Goal: Information Seeking & Learning: Learn about a topic

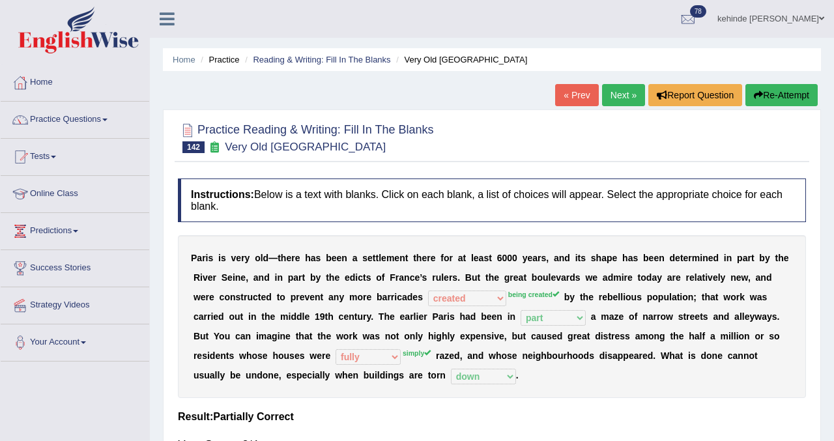
select select "created"
select select "part"
select select "fully"
select select "down"
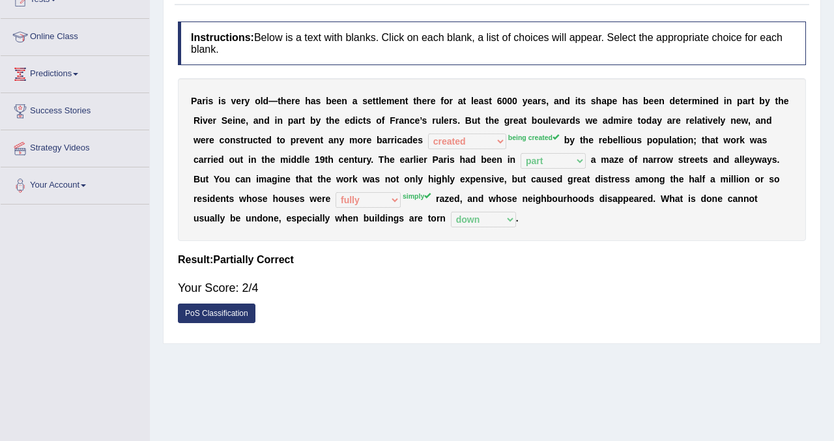
click at [833, 30] on div "Home Practice Reading & Writing: Fill In The Blanks Very Old Paris « Prev Next …" at bounding box center [492, 169] width 685 height 652
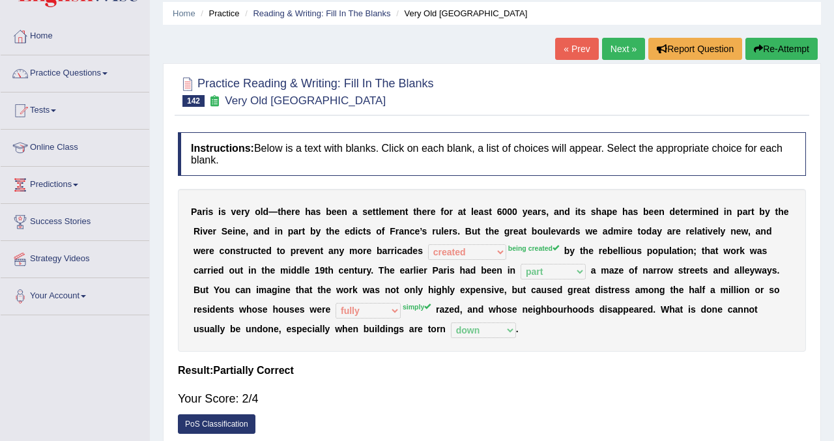
scroll to position [27, 0]
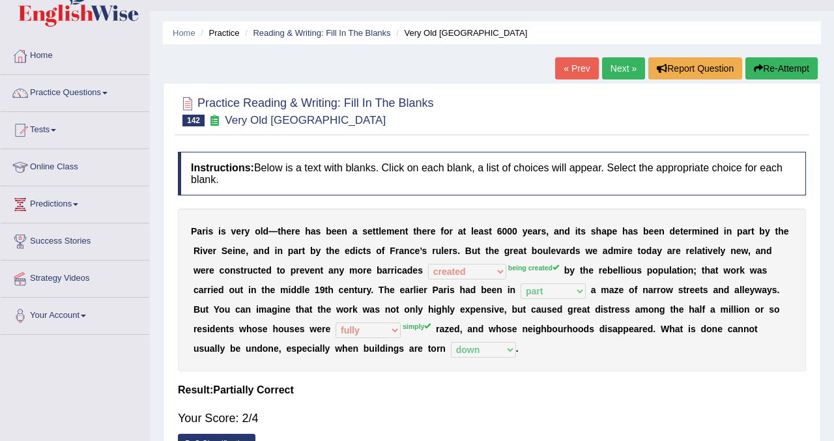
click at [786, 62] on button "Re-Attempt" at bounding box center [782, 68] width 72 height 22
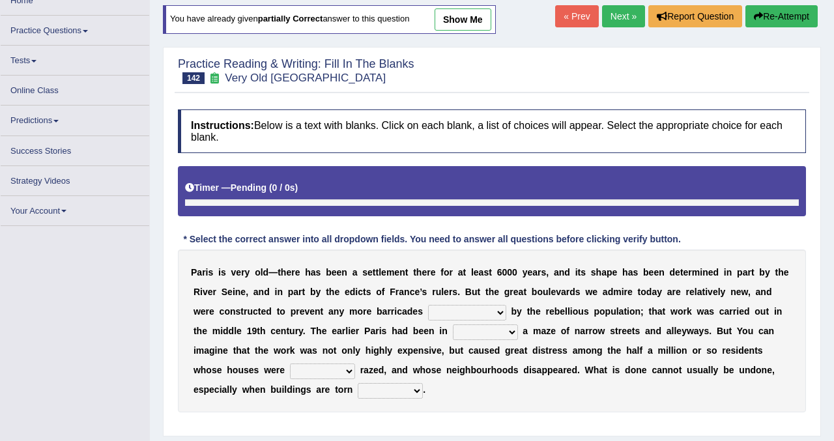
scroll to position [105, 0]
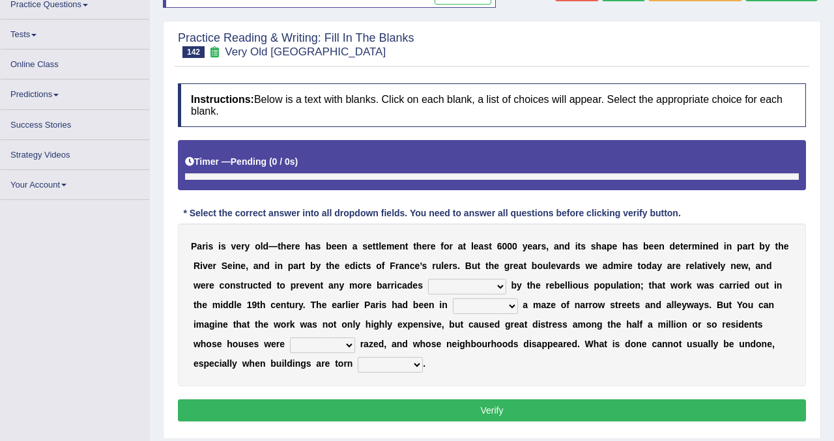
click at [499, 283] on select "being created been created created have created" at bounding box center [467, 287] width 78 height 16
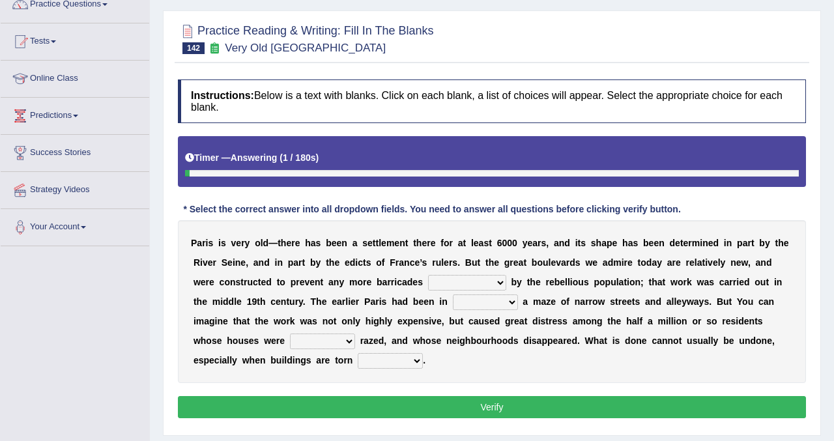
select select "being created"
click at [429, 275] on select "being created been created created have created" at bounding box center [467, 283] width 78 height 16
click at [511, 299] on select "practice pair part pride" at bounding box center [485, 303] width 65 height 16
select select "part"
click at [453, 295] on select "practice pair part pride" at bounding box center [485, 303] width 65 height 16
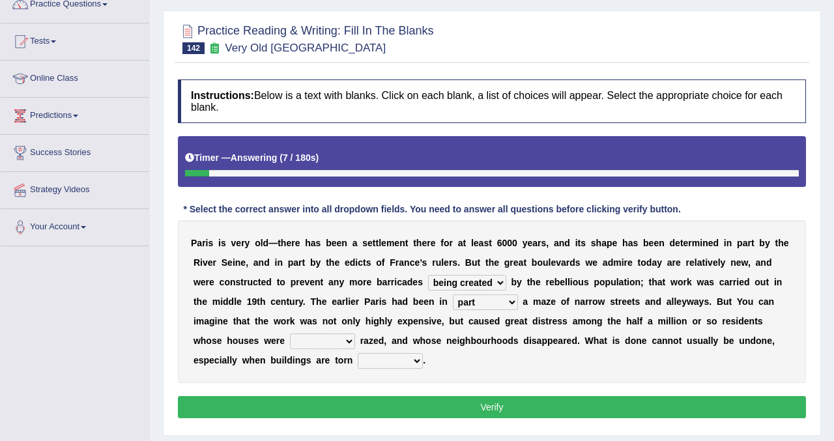
click at [346, 340] on select "really simply fully basically" at bounding box center [322, 342] width 65 height 16
select select "simply"
click at [290, 334] on select "really simply fully basically" at bounding box center [322, 342] width 65 height 16
click at [414, 358] on select "up back now down" at bounding box center [390, 361] width 65 height 16
select select "down"
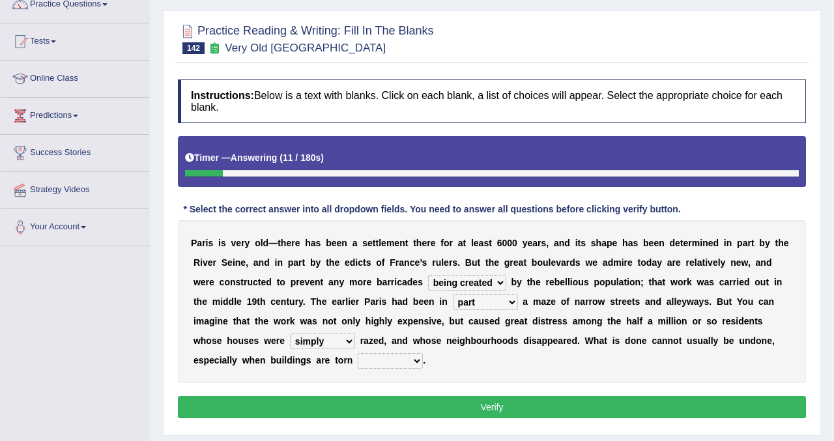
click at [358, 353] on select "up back now down" at bounding box center [390, 361] width 65 height 16
click at [391, 421] on div "Instructions: Below is a text with blanks. Click on each blank, a list of choic…" at bounding box center [492, 251] width 635 height 356
click at [405, 407] on button "Verify" at bounding box center [492, 407] width 628 height 22
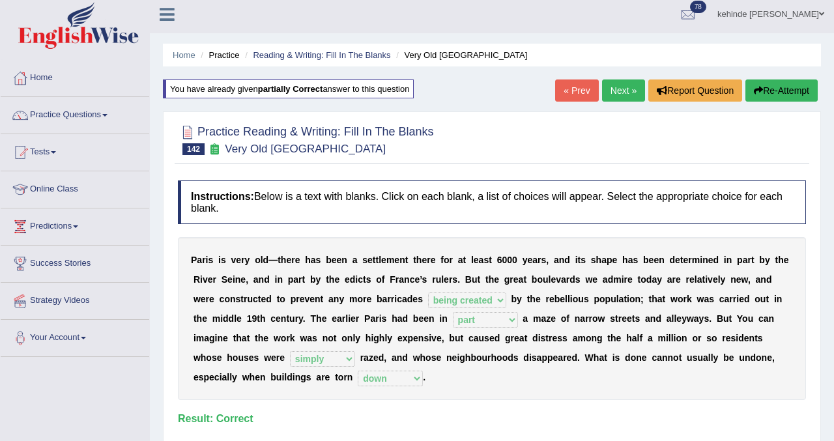
scroll to position [0, 0]
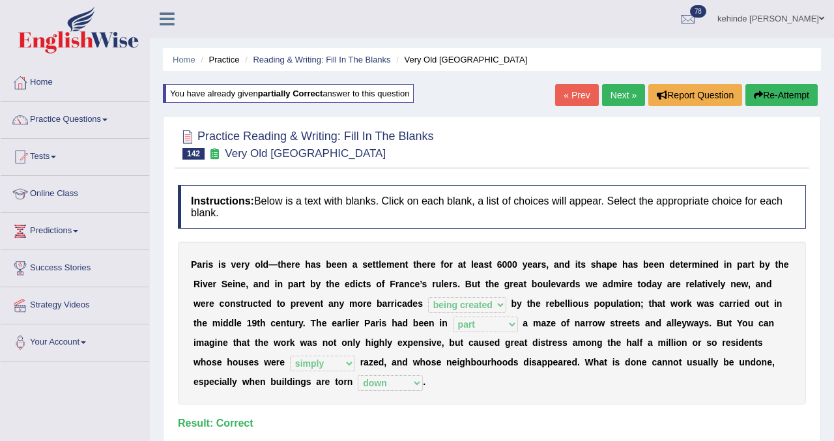
click at [56, 157] on span at bounding box center [53, 157] width 5 height 3
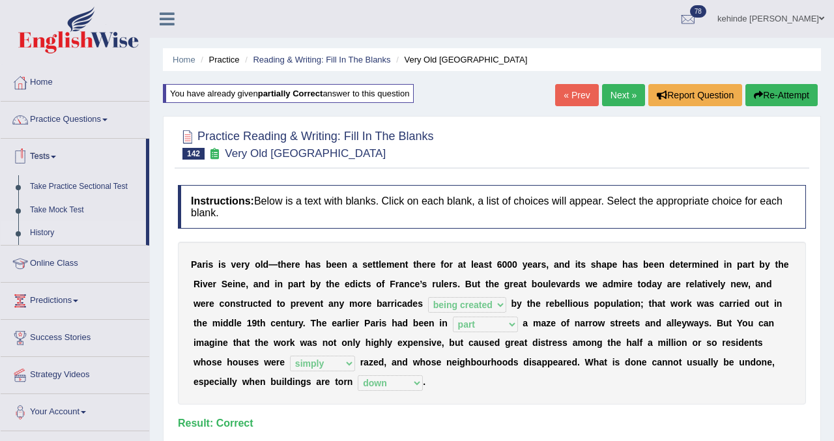
click at [41, 228] on link "History" at bounding box center [85, 233] width 122 height 23
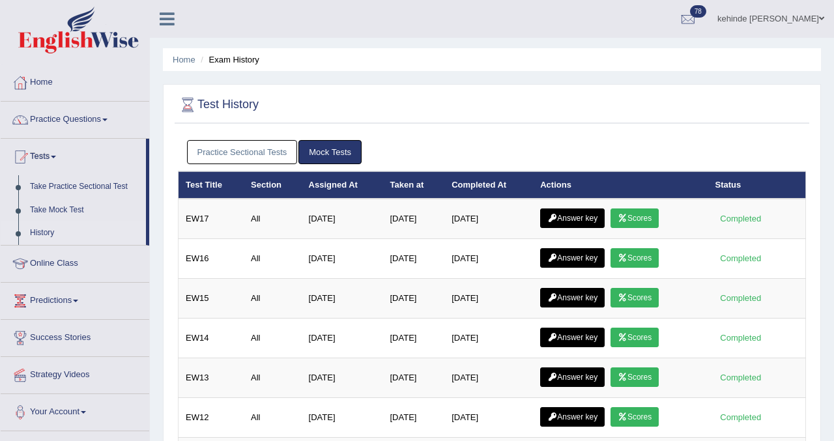
click at [256, 152] on link "Practice Sectional Tests" at bounding box center [242, 152] width 111 height 24
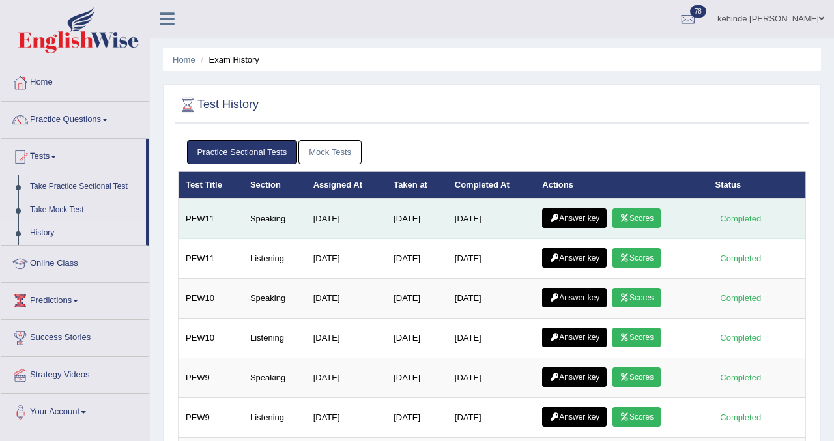
click at [574, 220] on link "Answer key" at bounding box center [574, 219] width 65 height 20
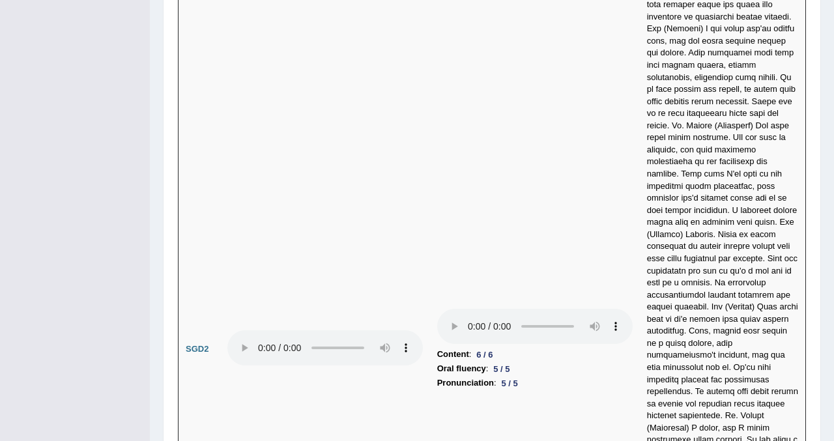
scroll to position [4342, 0]
